Goal: Information Seeking & Learning: Learn about a topic

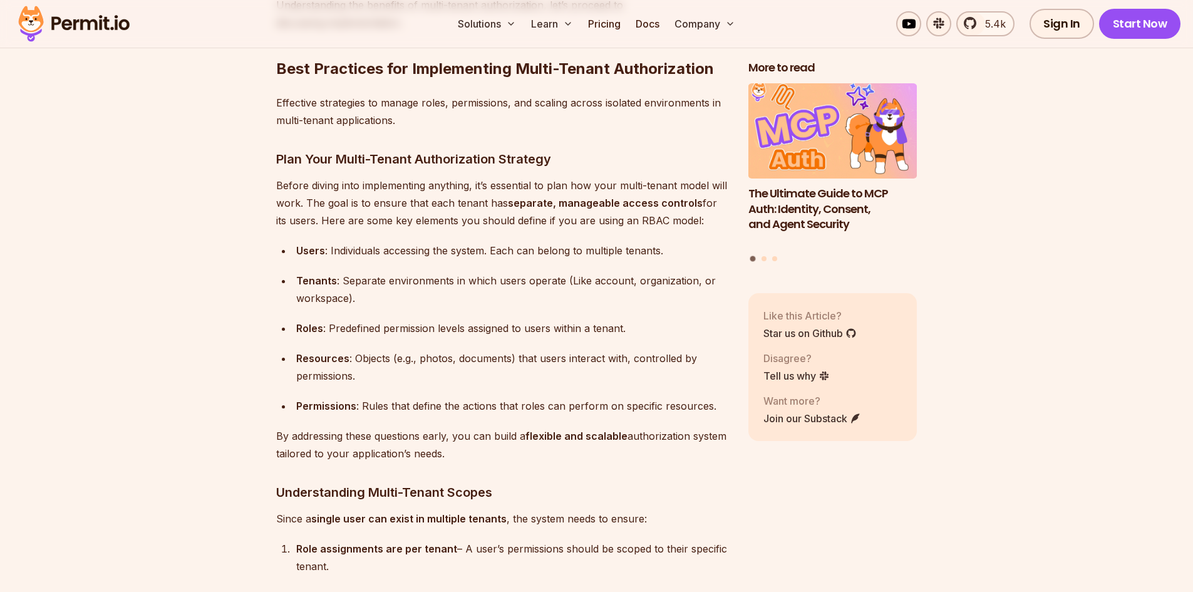
scroll to position [3193, 0]
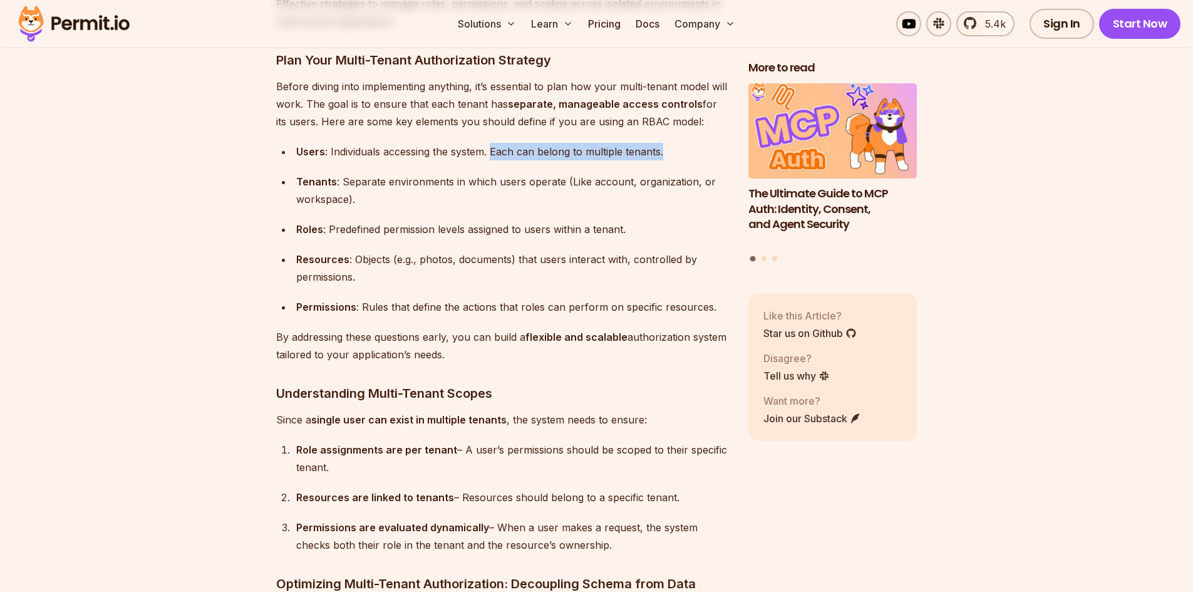
drag, startPoint x: 665, startPoint y: 143, endPoint x: 493, endPoint y: 152, distance: 173.0
click at [493, 152] on div "Users : Individuals accessing the system. Each can belong to multiple tenants." at bounding box center [512, 152] width 432 height 18
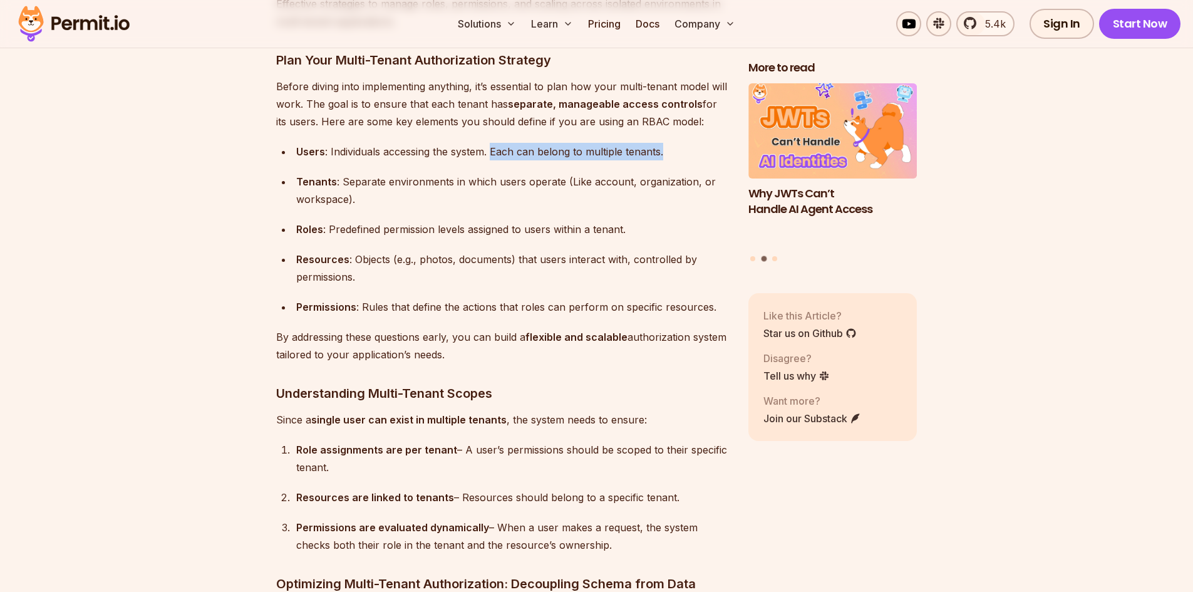
click at [485, 154] on div at bounding box center [485, 154] width 0 height 0
click at [483, 383] on h3 "Understanding Multi-Tenant Scopes" at bounding box center [502, 393] width 452 height 20
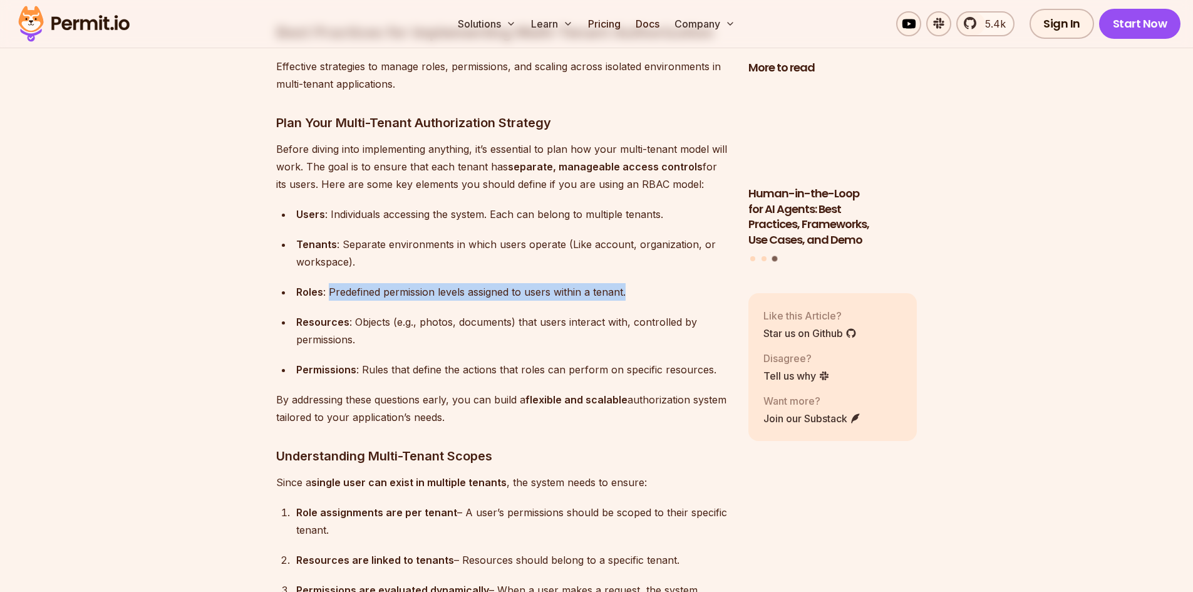
drag, startPoint x: 644, startPoint y: 288, endPoint x: 330, endPoint y: 289, distance: 314.3
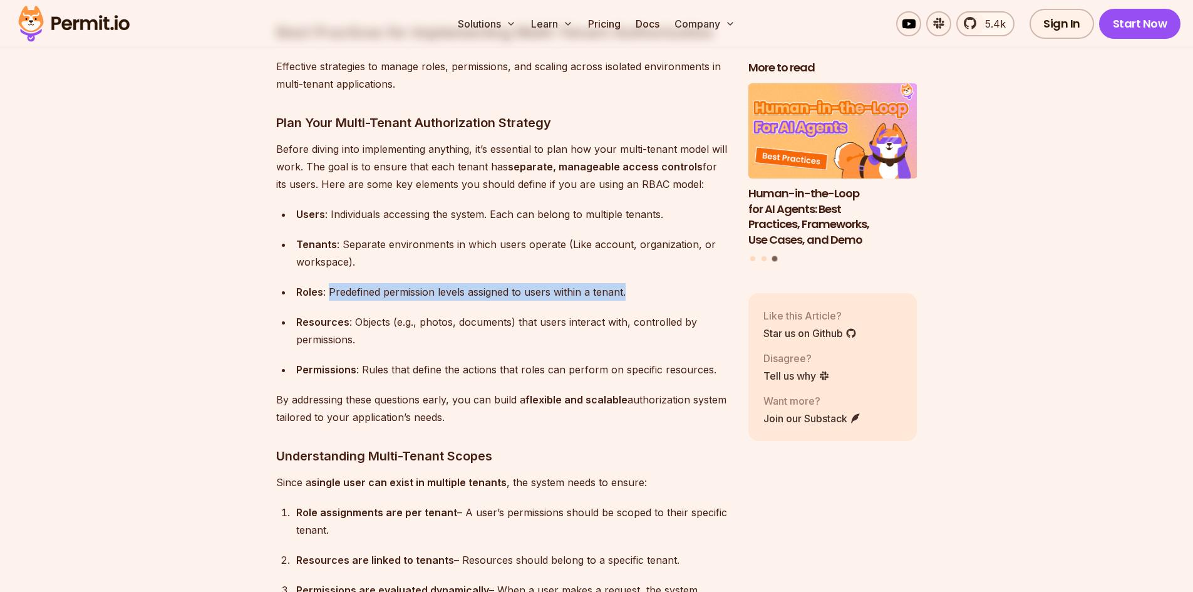
click at [330, 289] on div "Roles : Predefined permission levels assigned to users within a tenant." at bounding box center [512, 292] width 432 height 18
click at [322, 294] on div at bounding box center [322, 294] width 0 height 0
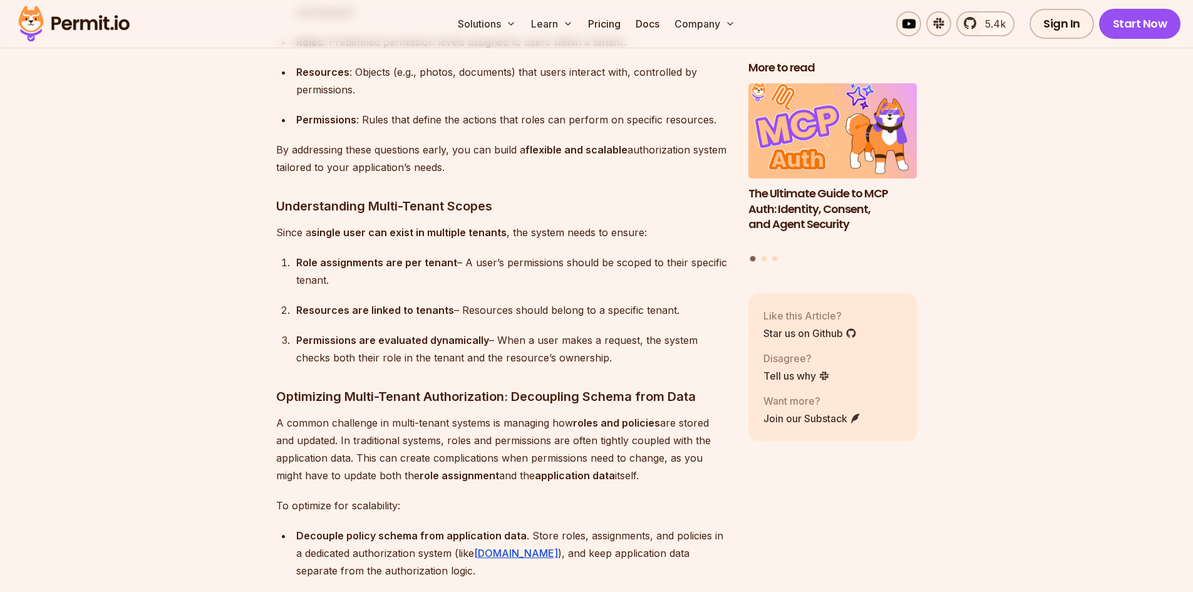
scroll to position [3380, 0]
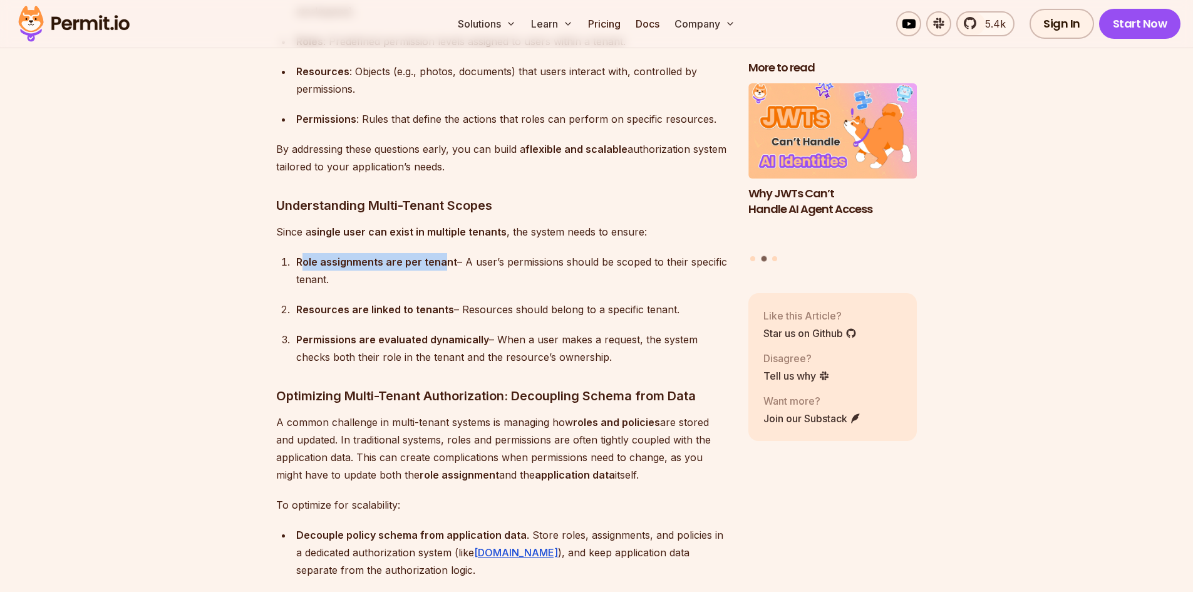
drag, startPoint x: 300, startPoint y: 256, endPoint x: 439, endPoint y: 257, distance: 139.0
click at [439, 257] on strong "Role assignments are per tenant" at bounding box center [376, 261] width 161 height 13
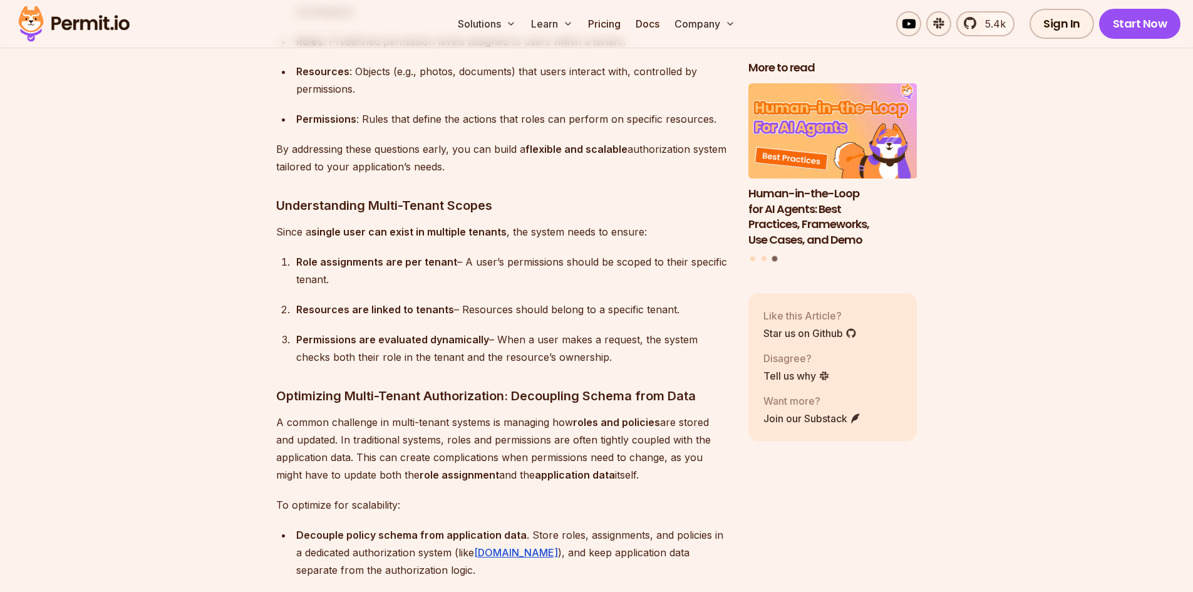
click at [364, 303] on strong "Resources are linked to tenants" at bounding box center [375, 309] width 158 height 13
click at [563, 302] on div "Resources are linked to tenants – Resources should belong to a specific tenant." at bounding box center [512, 309] width 432 height 18
click at [555, 281] on div at bounding box center [555, 281] width 0 height 0
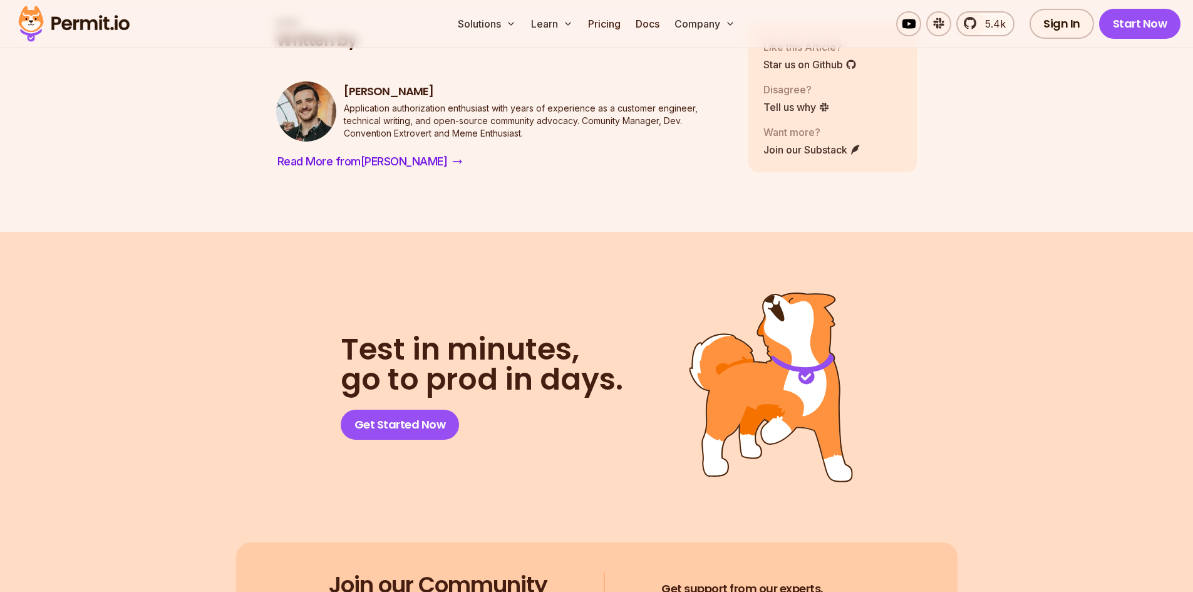
scroll to position [9641, 0]
